Goal: Transaction & Acquisition: Purchase product/service

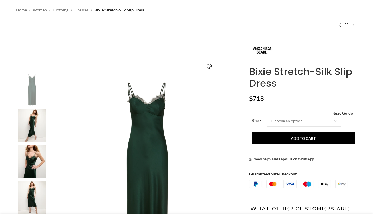
scroll to position [59, 0]
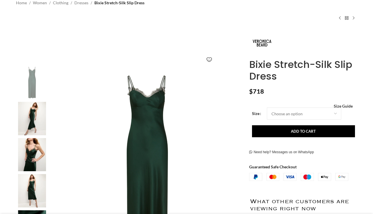
click at [35, 118] on img at bounding box center [32, 118] width 35 height 33
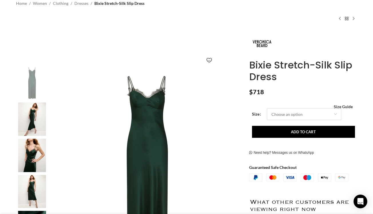
select select "2-[GEOGRAPHIC_DATA]"
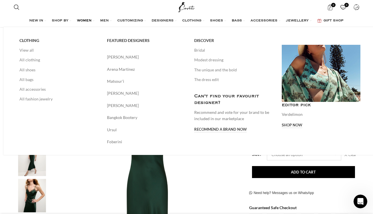
scroll to position [0, 120]
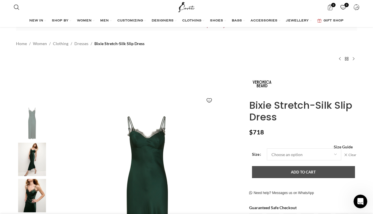
click at [291, 173] on button "Add to cart" at bounding box center [303, 172] width 103 height 12
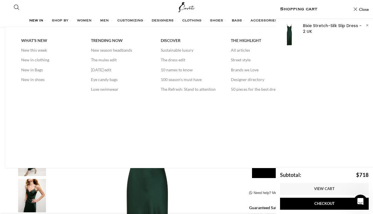
scroll to position [0, 181]
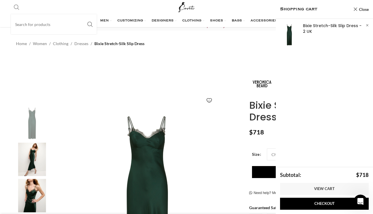
click at [15, 5] on span "Search" at bounding box center [17, 7] width 6 height 6
click at [27, 20] on input "Search" at bounding box center [54, 24] width 86 height 20
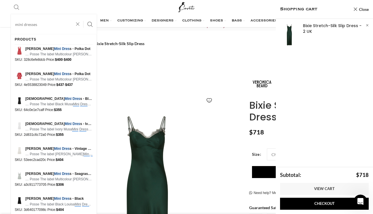
type input "mini dresses"
click at [90, 24] on button "Search" at bounding box center [89, 24] width 13 height 20
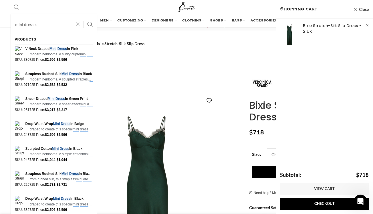
click at [90, 24] on button "Search" at bounding box center [89, 24] width 13 height 20
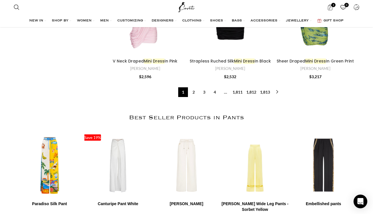
scroll to position [717, 0]
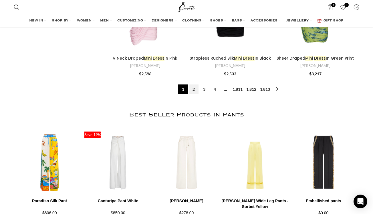
click at [193, 85] on link "2" at bounding box center [194, 90] width 10 height 10
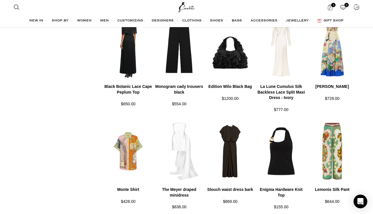
scroll to position [427, 0]
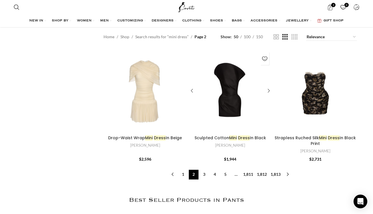
scroll to position [662, 0]
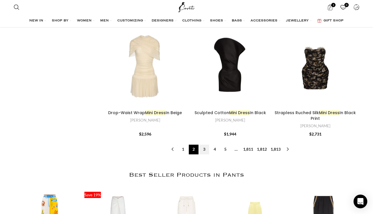
click at [203, 145] on link "3" at bounding box center [204, 150] width 10 height 10
